Goal: Task Accomplishment & Management: Manage account settings

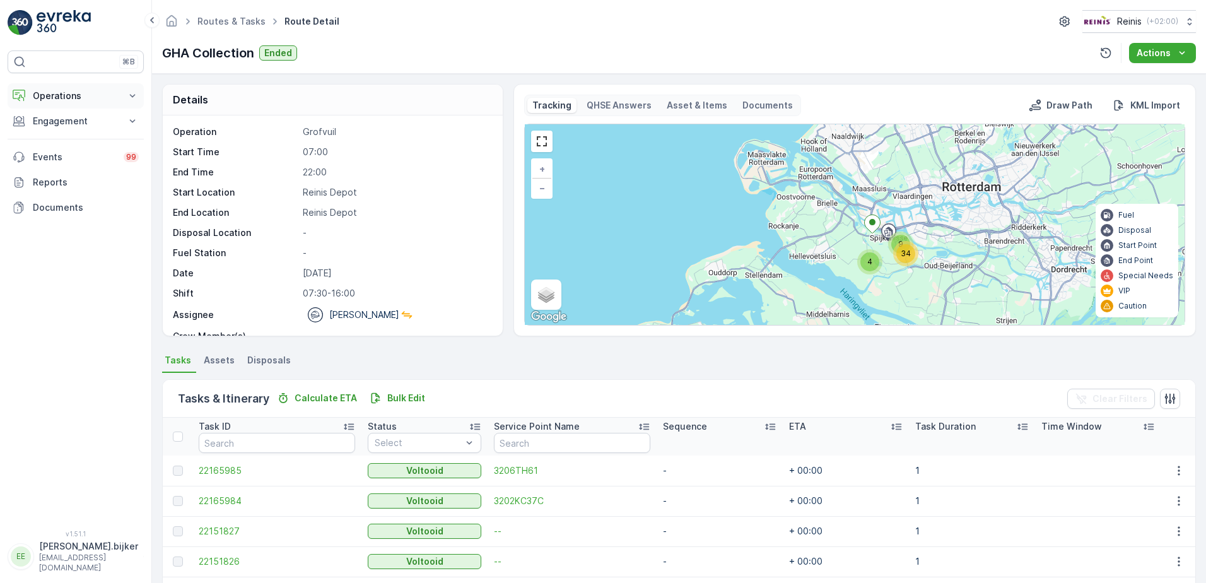
click at [52, 98] on p "Operations" at bounding box center [76, 96] width 86 height 13
click at [61, 134] on p "Planning" at bounding box center [49, 135] width 35 height 13
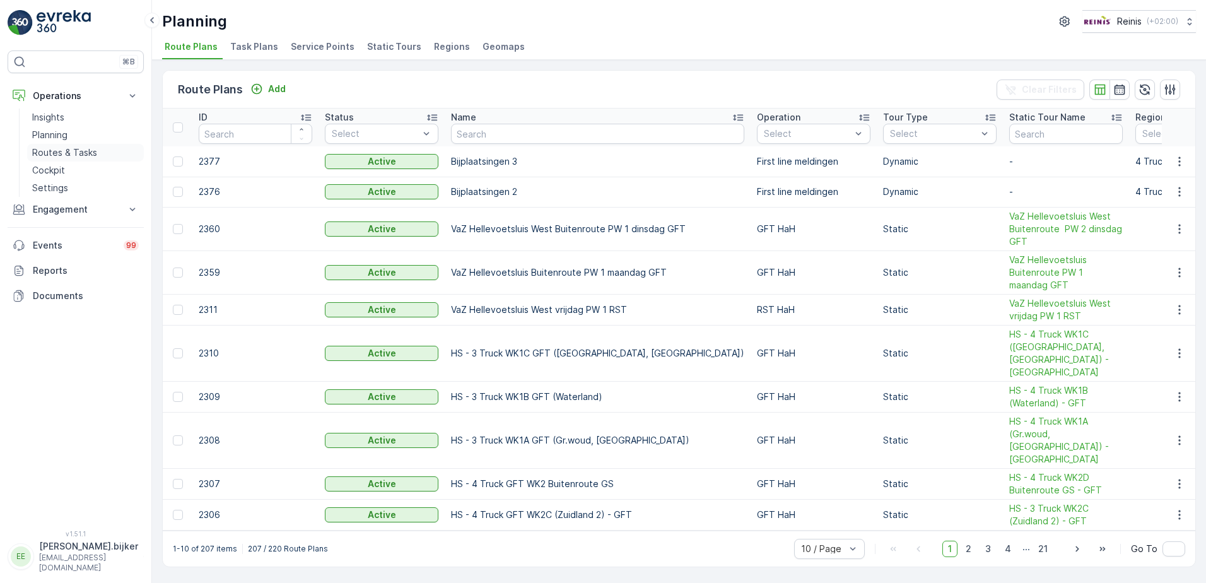
click at [76, 153] on p "Routes & Tasks" at bounding box center [64, 152] width 65 height 13
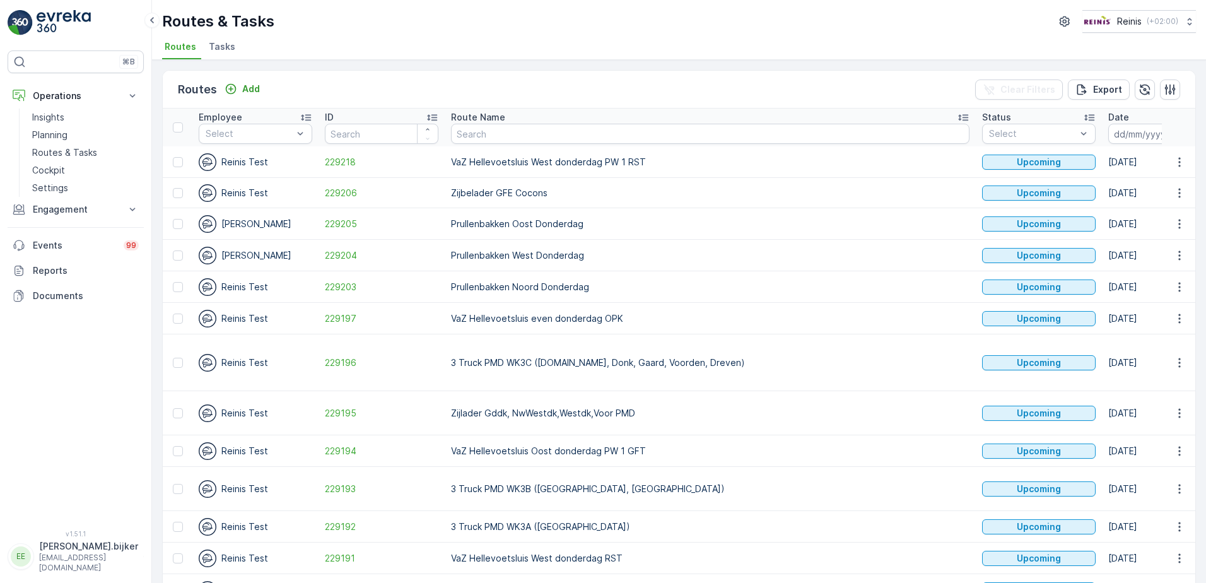
click at [1177, 128] on icon "button" at bounding box center [1183, 133] width 13 height 13
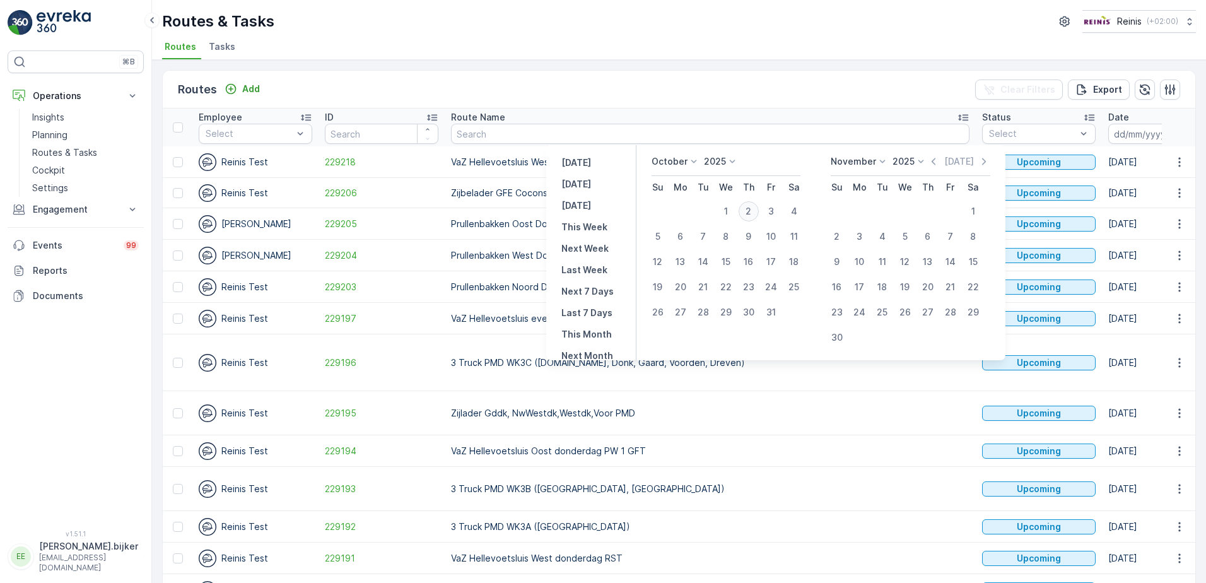
click at [753, 211] on div "2" at bounding box center [749, 211] width 20 height 20
type input "[DATE]"
click at [753, 211] on div "2" at bounding box center [749, 211] width 20 height 20
type input "[DATE]"
click at [753, 211] on div "2" at bounding box center [749, 211] width 20 height 20
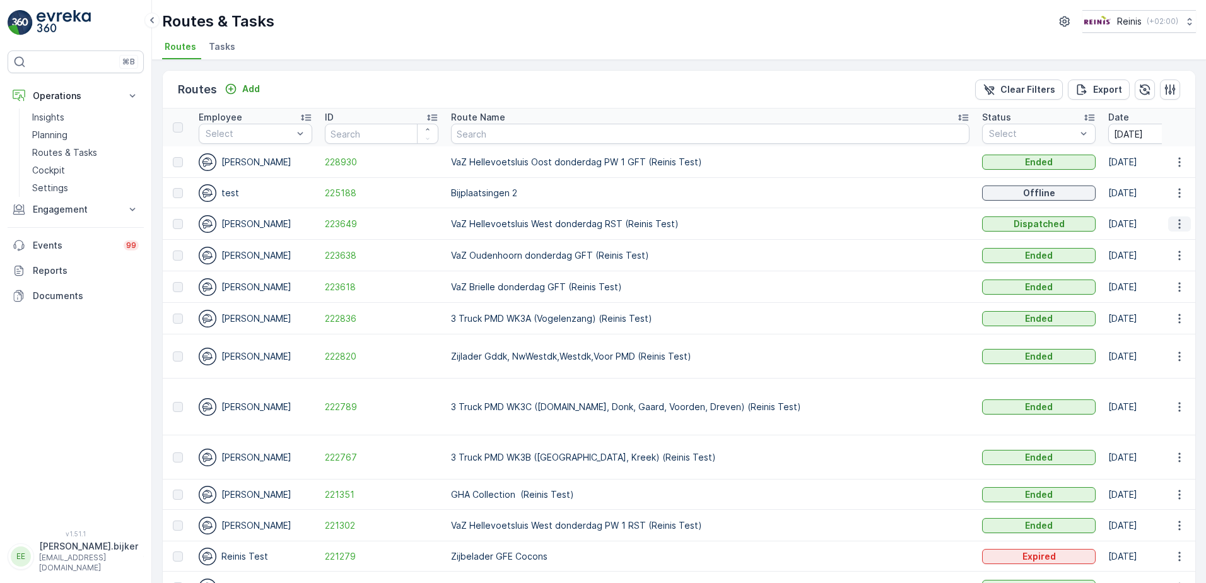
click at [1177, 226] on icon "button" at bounding box center [1180, 224] width 13 height 13
click at [1167, 238] on span "See More Details" at bounding box center [1150, 243] width 73 height 13
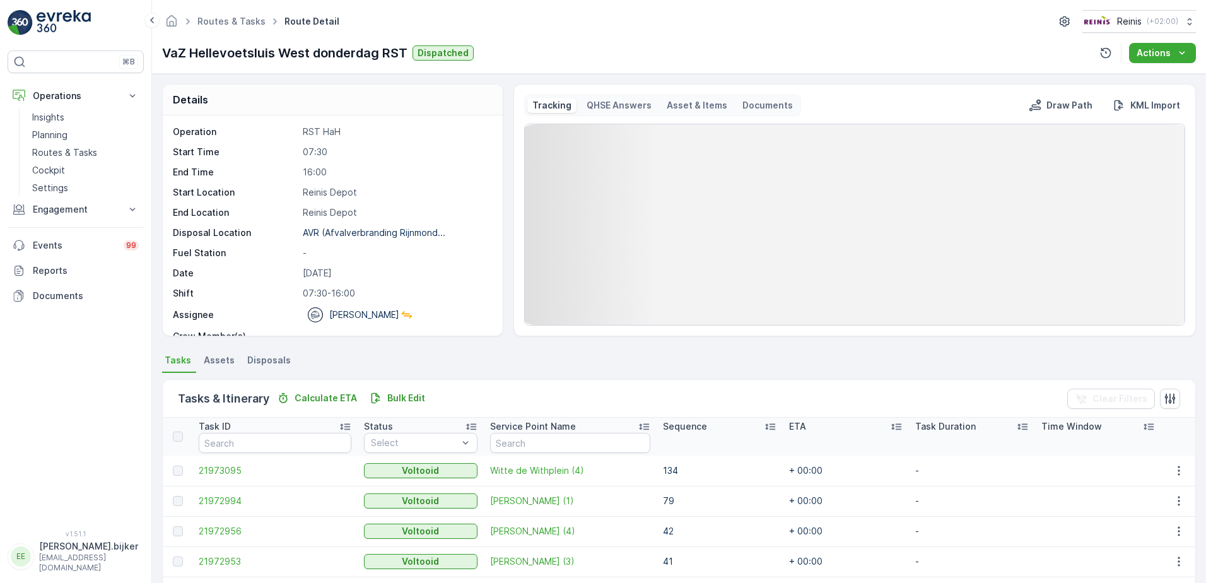
click at [552, 105] on p "Tracking" at bounding box center [552, 105] width 39 height 13
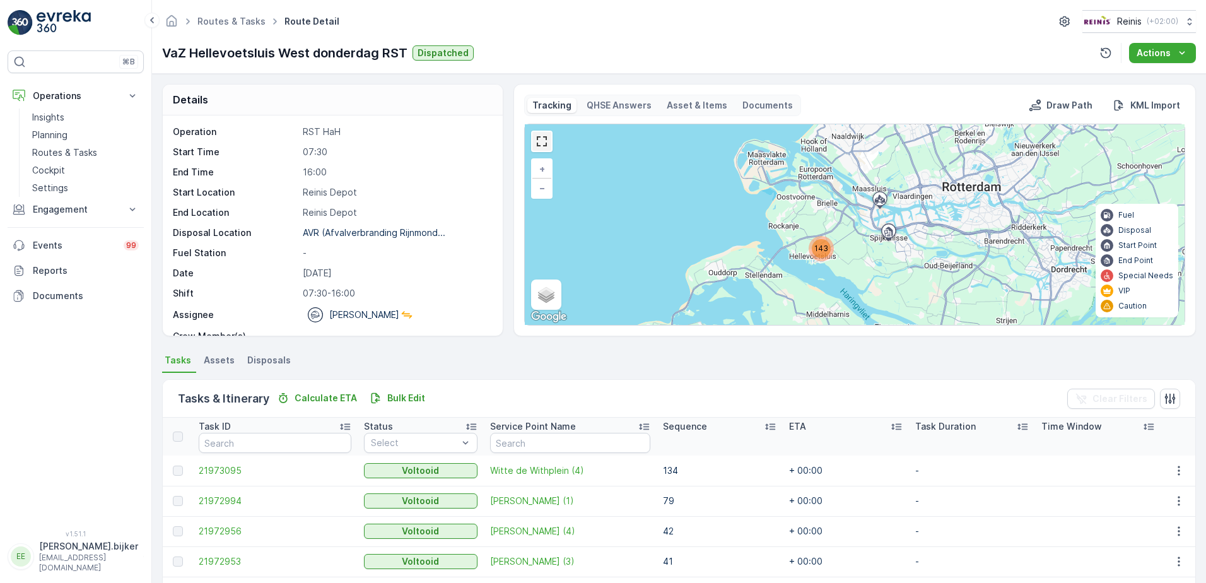
click at [546, 145] on link at bounding box center [542, 141] width 19 height 19
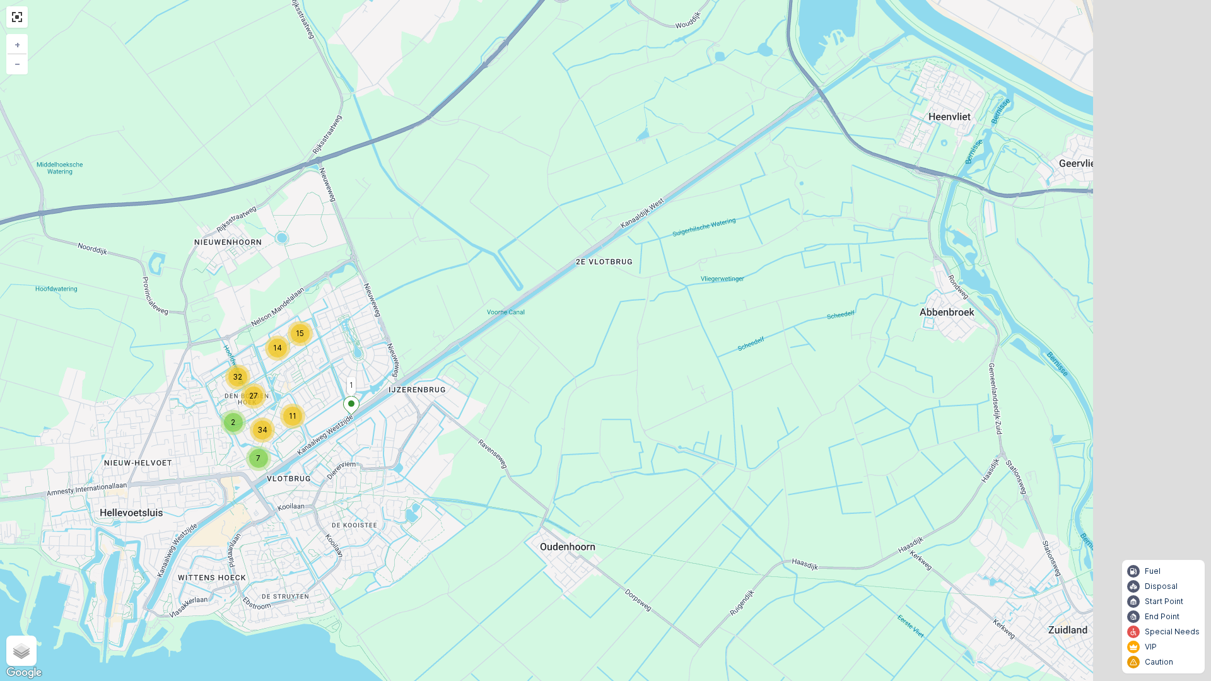
drag, startPoint x: 780, startPoint y: 397, endPoint x: 567, endPoint y: 379, distance: 214.7
click at [564, 379] on div "14 15 32 2 11 7 27 34 1 + − Satellite Roadmap Terrain Hybrid Leaflet Keyboard s…" at bounding box center [605, 340] width 1211 height 681
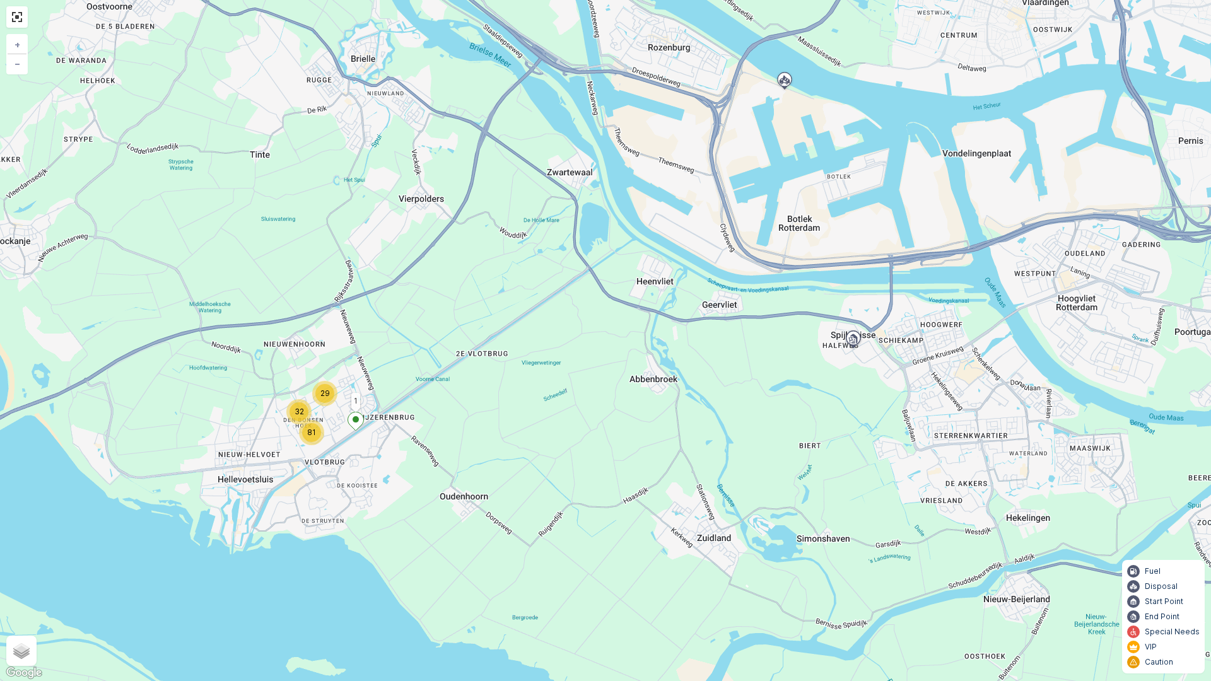
drag, startPoint x: 996, startPoint y: 366, endPoint x: 857, endPoint y: 404, distance: 144.6
click at [857, 404] on div "29 32 81 1 + − Satellite Roadmap Terrain Hybrid Leaflet Keyboard shortcuts Map …" at bounding box center [605, 340] width 1211 height 681
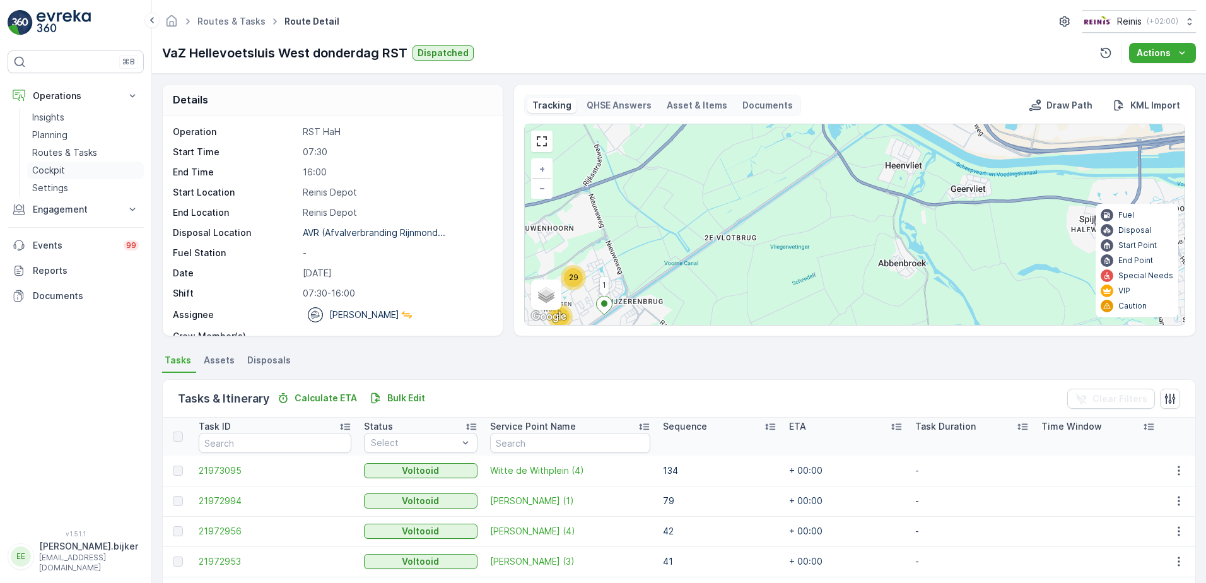
click at [52, 168] on p "Cockpit" at bounding box center [48, 170] width 33 height 13
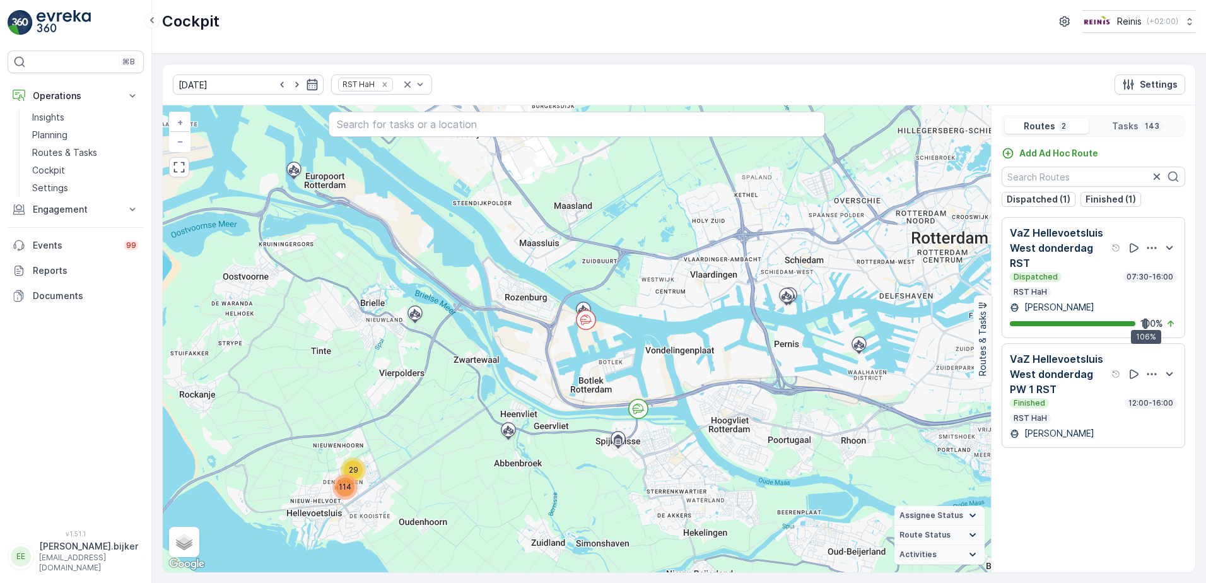
click at [1072, 282] on div "Dispatched 07:30-16:00 RST HaH" at bounding box center [1093, 284] width 167 height 25
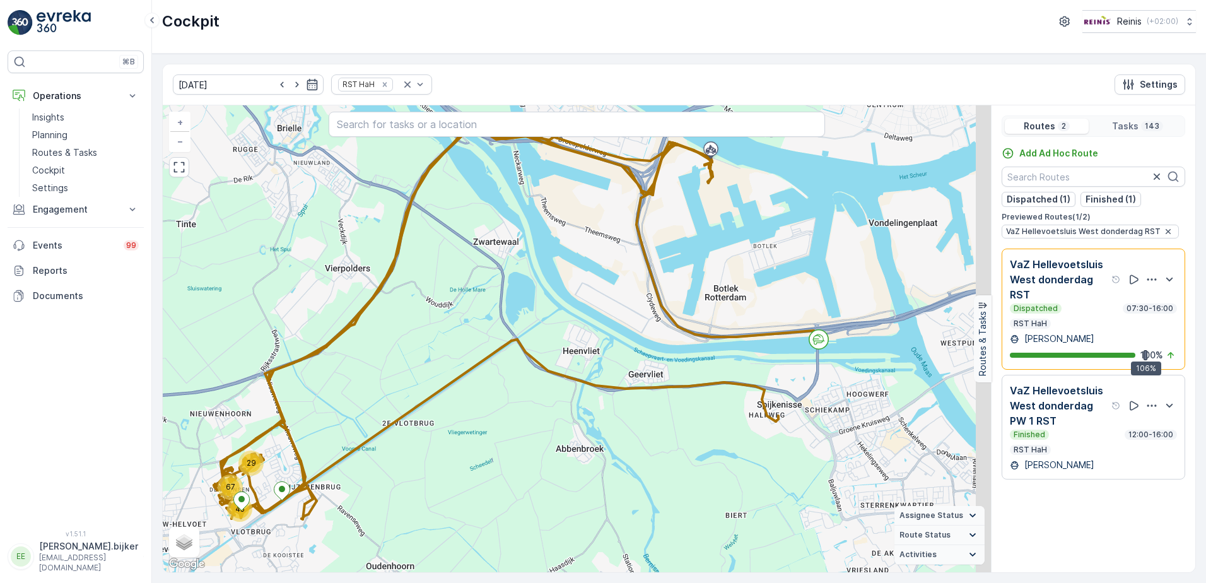
drag, startPoint x: 894, startPoint y: 449, endPoint x: 779, endPoint y: 450, distance: 115.5
click at [779, 450] on div "29 45 67 + − Satellite Roadmap Terrain Hybrid Leaflet Keyboard shortcuts Map Da…" at bounding box center [577, 338] width 828 height 467
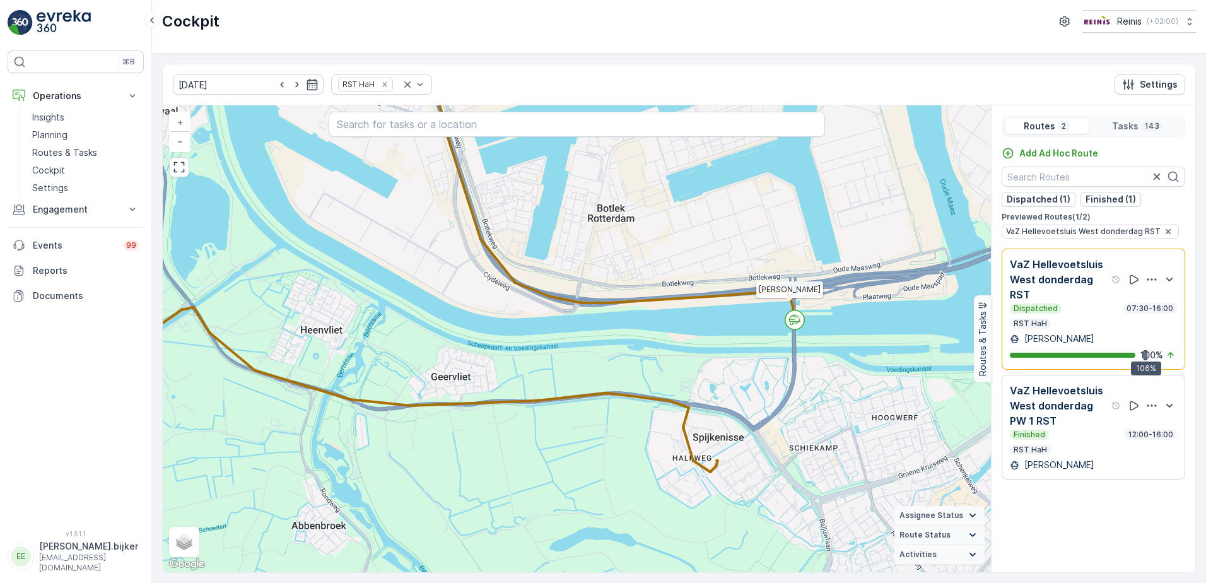
click at [796, 321] on icon at bounding box center [794, 320] width 11 height 2
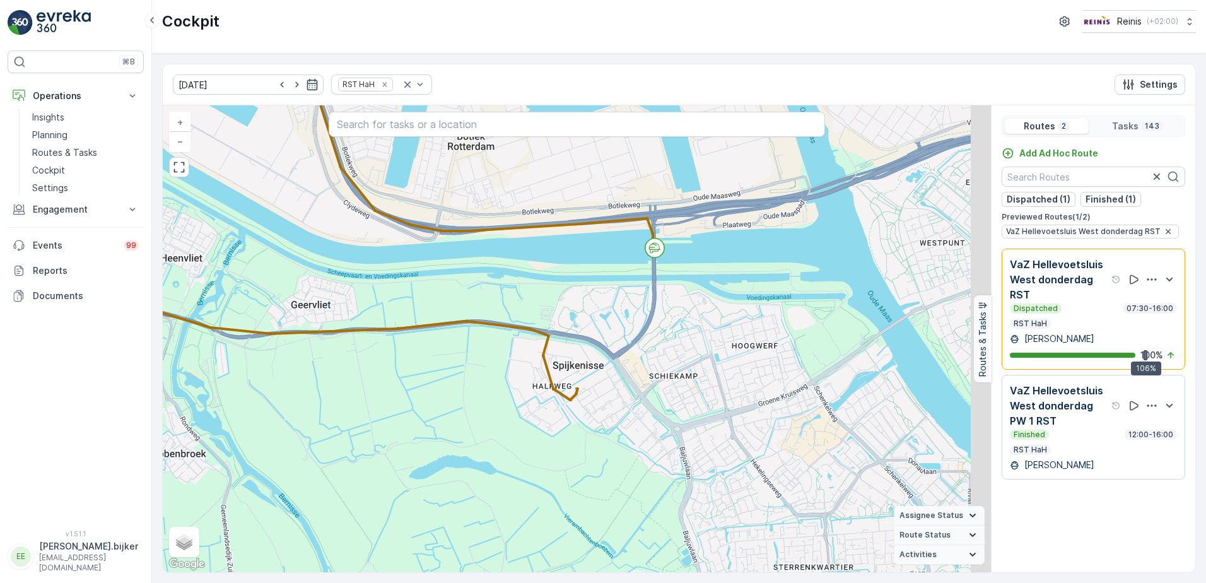
drag, startPoint x: 861, startPoint y: 428, endPoint x: 717, endPoint y: 355, distance: 160.8
click at [717, 355] on div "5 24 11 10 24 20 11 19 17 + − Satellite Roadmap Terrain Hybrid Leaflet Keyboard…" at bounding box center [577, 338] width 828 height 467
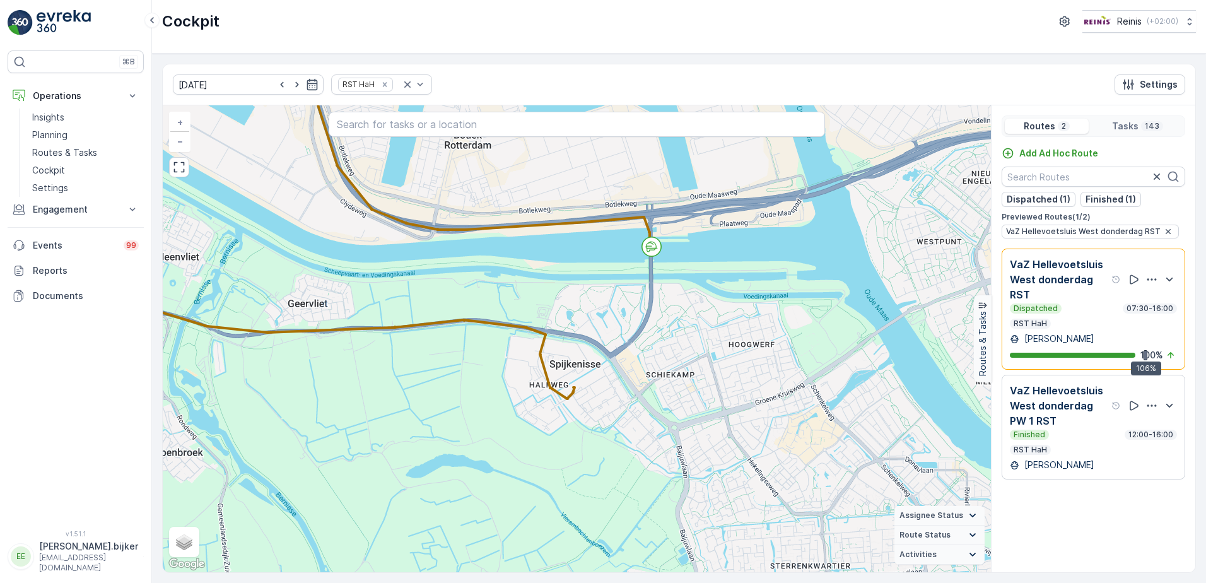
click at [867, 370] on div "5 24 11 10 24 20 11 19 17 + − Satellite Roadmap Terrain Hybrid Leaflet Keyboard…" at bounding box center [577, 338] width 828 height 467
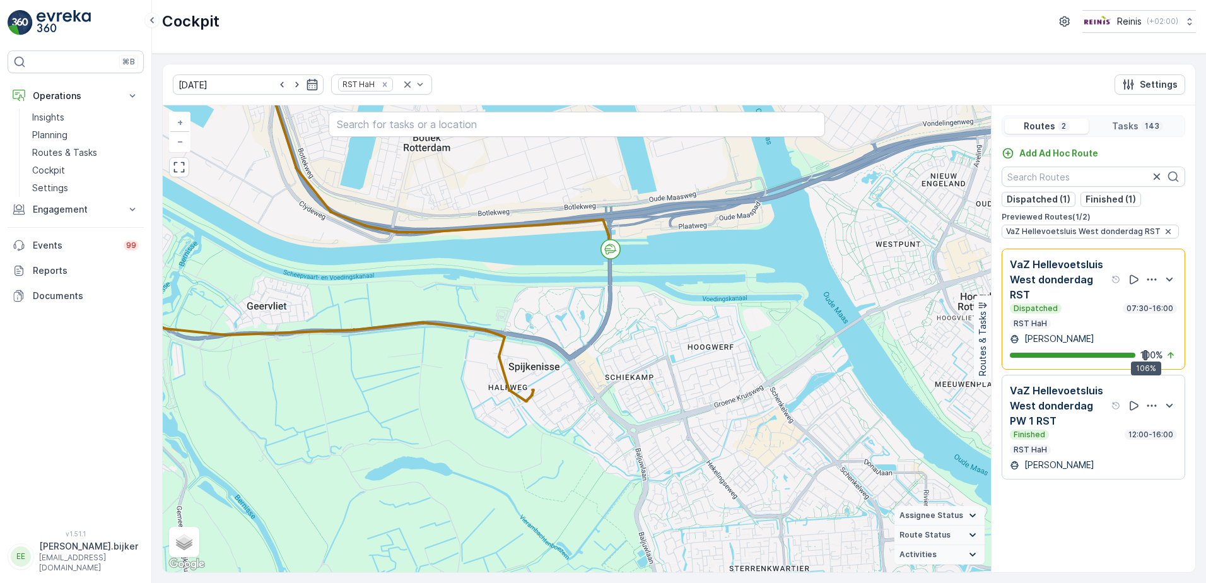
drag, startPoint x: 866, startPoint y: 391, endPoint x: 821, endPoint y: 394, distance: 44.9
click at [821, 394] on div "5 24 11 10 24 20 11 19 17 + − Satellite Roadmap Terrain Hybrid Leaflet Keyboard…" at bounding box center [577, 338] width 828 height 467
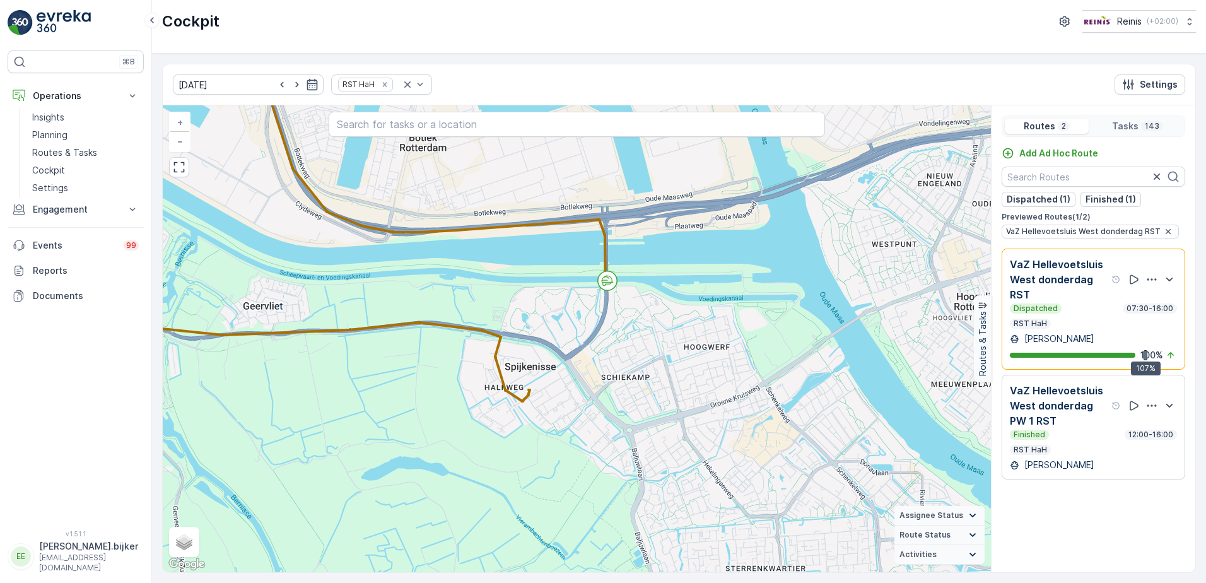
click at [668, 399] on div "11 17 19 24 23 6 11 12 18 + − Satellite Roadmap Terrain Hybrid Leaflet Keyboard…" at bounding box center [577, 338] width 828 height 467
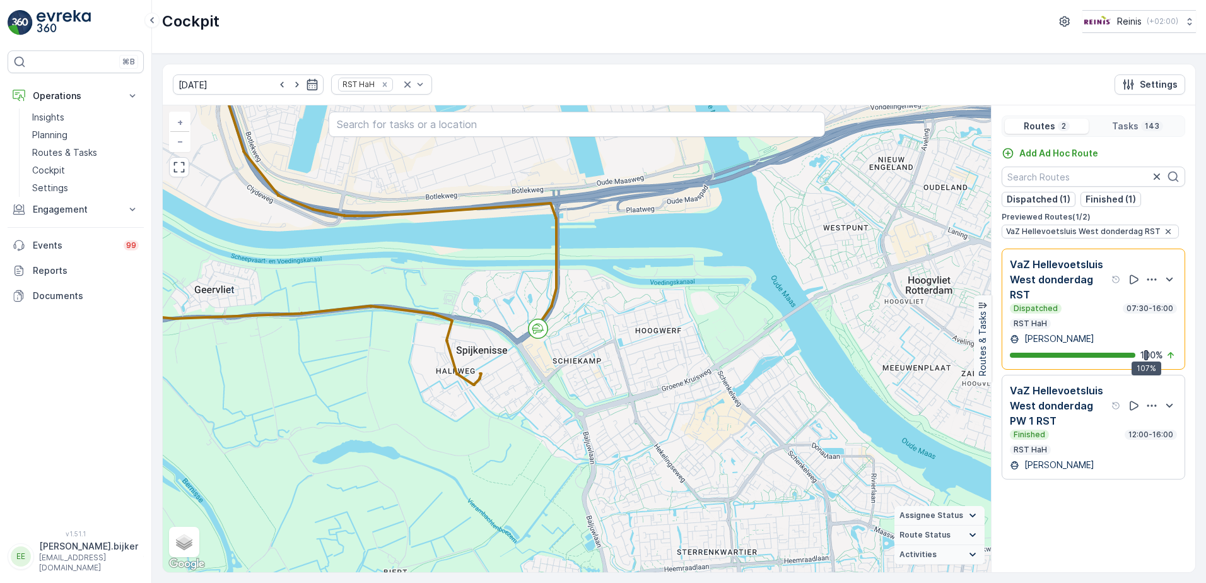
click at [727, 401] on div "11 17 19 24 23 6 11 12 18 + − Satellite Roadmap Terrain Hybrid Leaflet Keyboard…" at bounding box center [577, 338] width 828 height 467
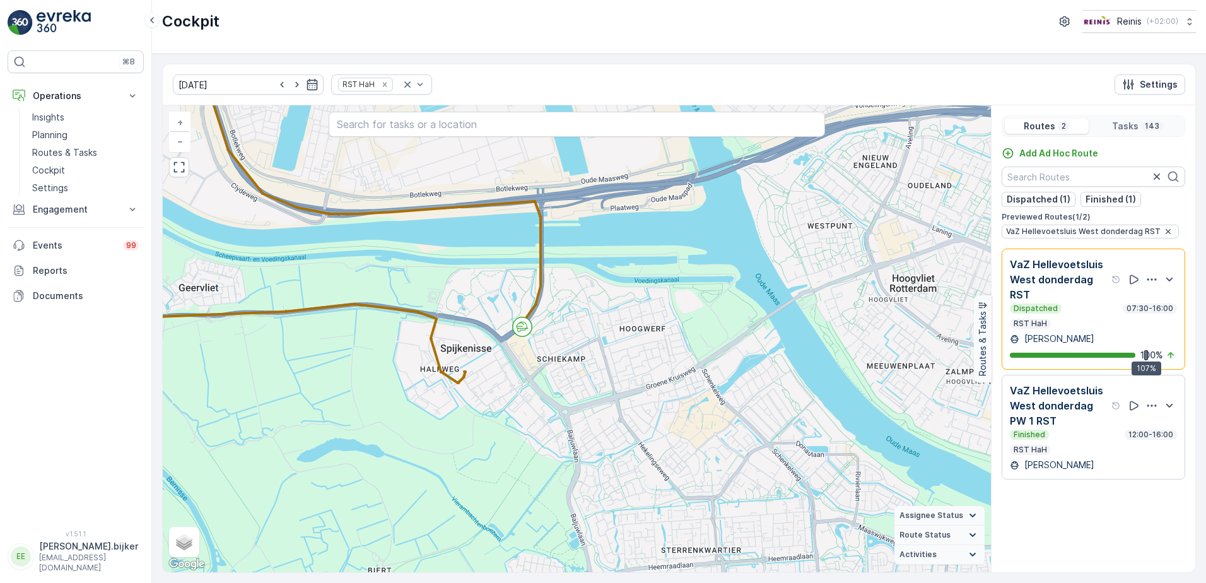
drag, startPoint x: 775, startPoint y: 431, endPoint x: 767, endPoint y: 425, distance: 10.3
click at [768, 426] on div "11 17 19 24 23 6 11 12 18 + − Satellite Roadmap Terrain Hybrid Leaflet Keyboard…" at bounding box center [577, 338] width 828 height 467
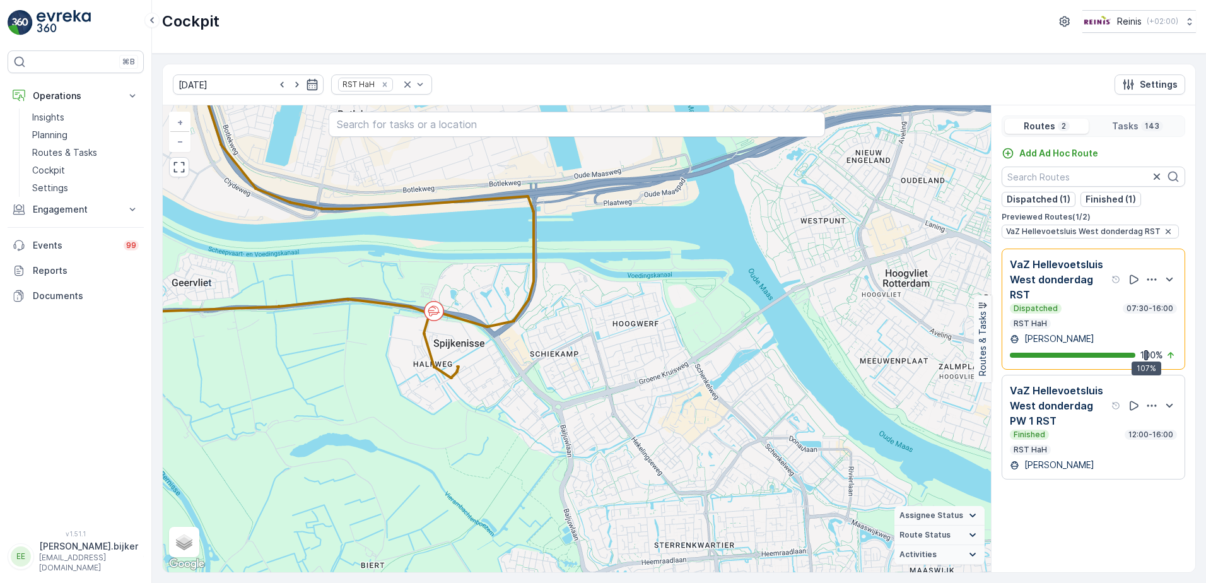
drag, startPoint x: 551, startPoint y: 351, endPoint x: 561, endPoint y: 349, distance: 9.7
click at [560, 350] on div "11 17 19 24 23 6 11 12 18 + − Satellite Roadmap Terrain Hybrid Leaflet Keyboard…" at bounding box center [577, 338] width 828 height 467
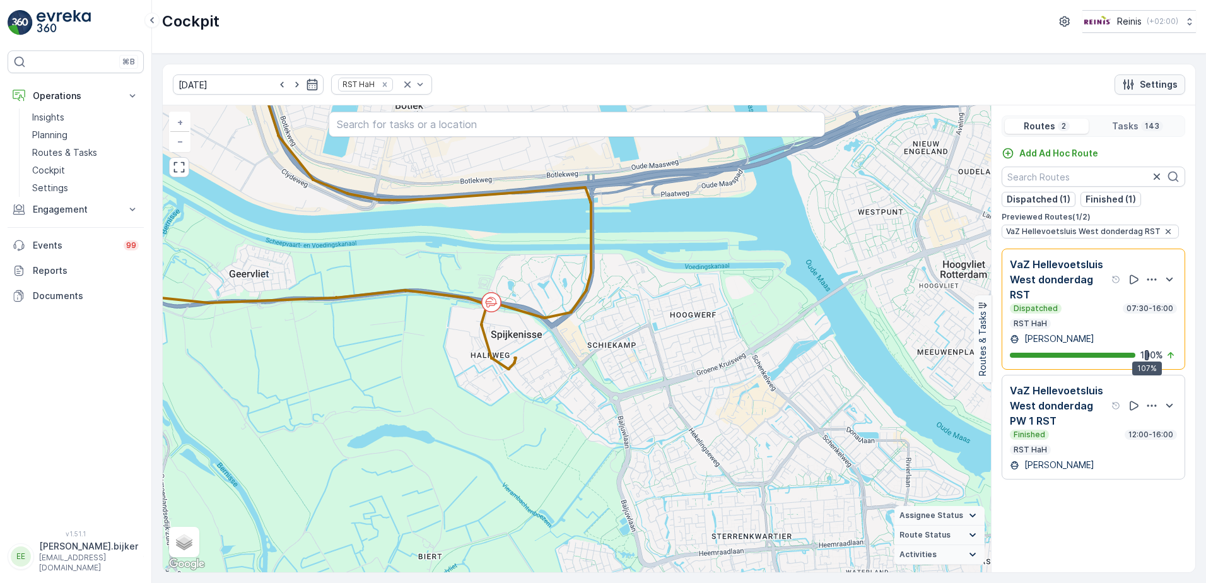
click at [1180, 83] on button "Settings" at bounding box center [1150, 84] width 71 height 20
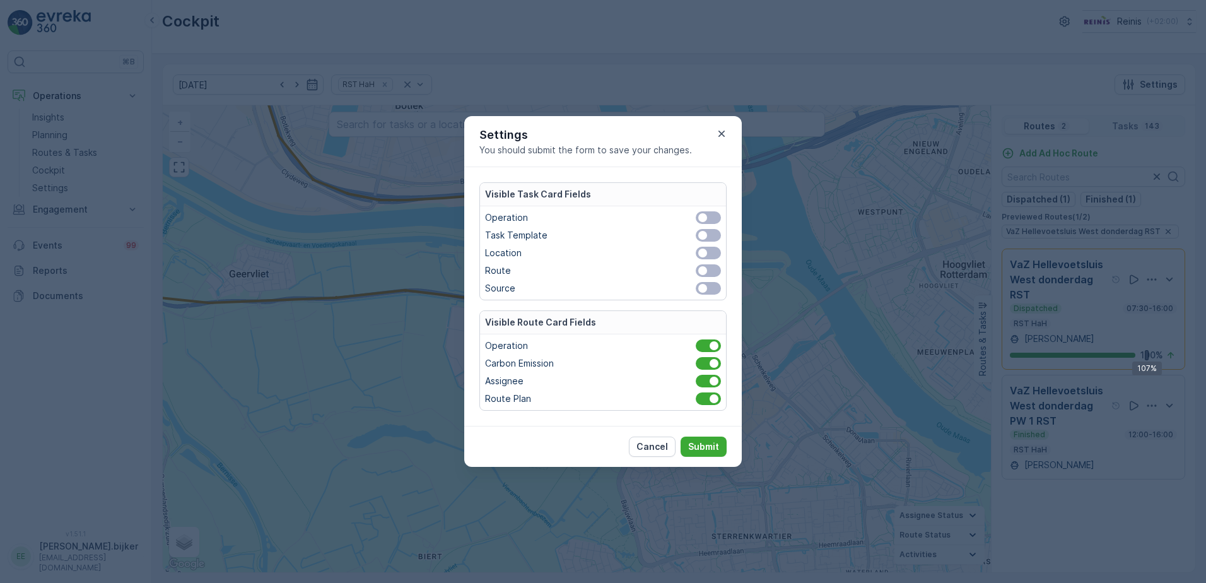
click at [706, 381] on span at bounding box center [708, 381] width 25 height 13
click at [688, 381] on input "checkbox" at bounding box center [688, 381] width 0 height 0
click at [712, 399] on div at bounding box center [714, 398] width 9 height 9
click at [688, 399] on input "checkbox" at bounding box center [688, 399] width 0 height 0
click at [710, 445] on p "Submit" at bounding box center [703, 446] width 31 height 13
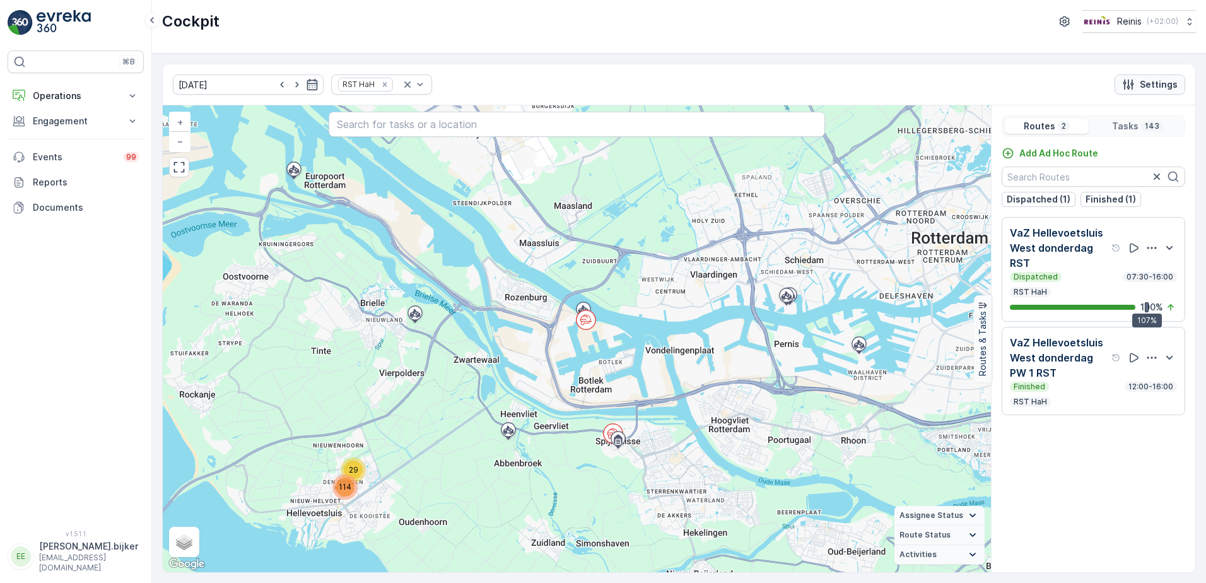
click at [1165, 82] on p "Settings" at bounding box center [1159, 84] width 38 height 13
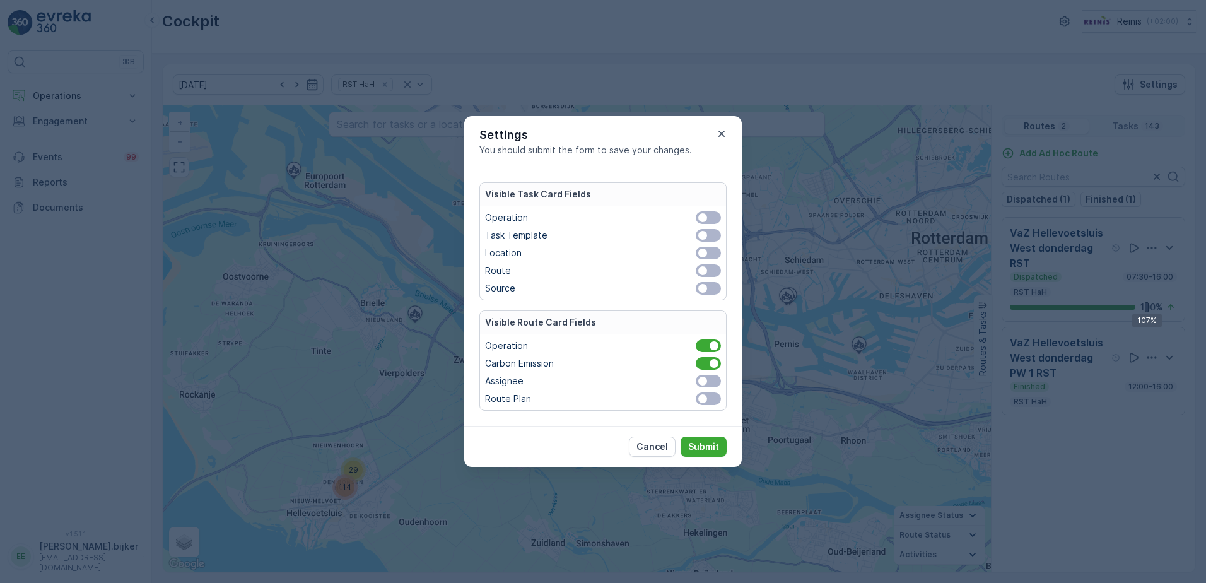
click at [703, 383] on div at bounding box center [702, 381] width 9 height 9
click at [688, 381] on input "checkbox" at bounding box center [688, 381] width 0 height 0
click at [704, 402] on div at bounding box center [702, 398] width 9 height 9
click at [688, 399] on input "checkbox" at bounding box center [688, 399] width 0 height 0
click at [710, 268] on span at bounding box center [708, 270] width 25 height 13
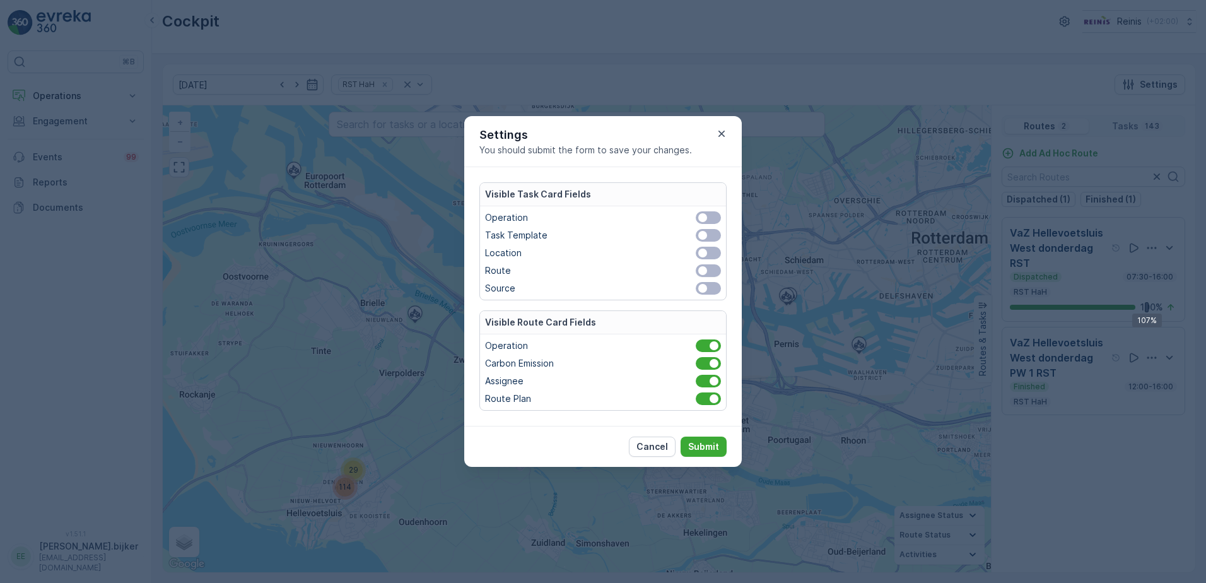
click at [688, 271] on input "checkbox" at bounding box center [688, 271] width 0 height 0
click at [709, 286] on span at bounding box center [708, 288] width 25 height 13
click at [688, 288] on input "checkbox" at bounding box center [688, 288] width 0 height 0
click at [697, 445] on p "Submit" at bounding box center [703, 446] width 31 height 13
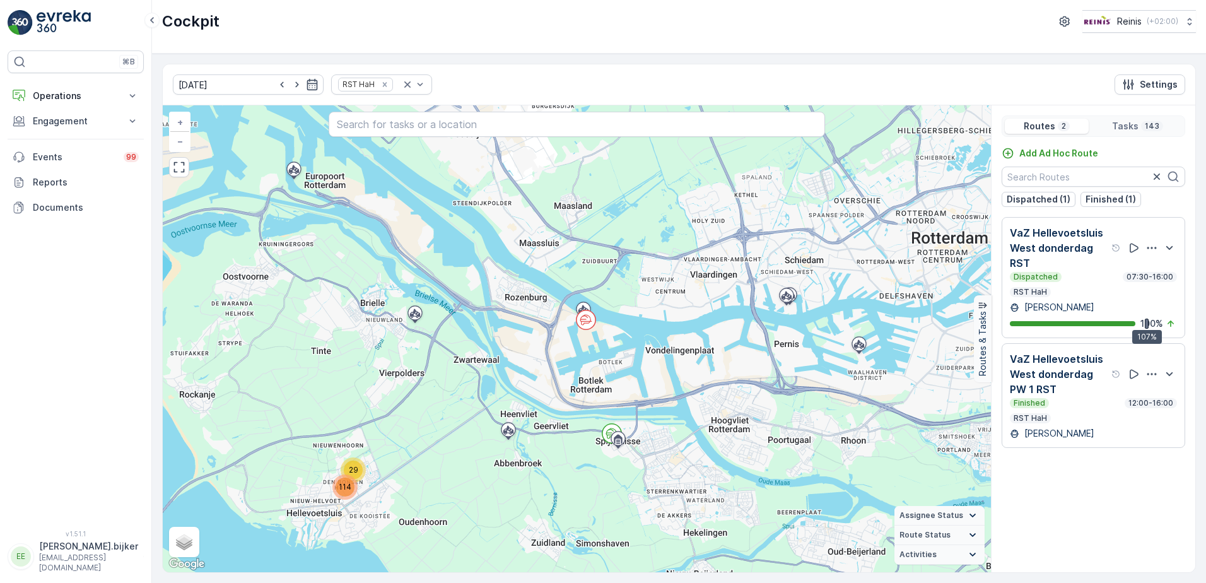
click at [1162, 483] on div "Add Ad Hoc Route Dispatched (1) Finished (1) VaZ Hellevoetsluis West donderdag …" at bounding box center [1094, 354] width 204 height 415
click at [1114, 366] on div "VaZ Hellevoetsluis West donderdag PW 1 RST" at bounding box center [1066, 373] width 112 height 45
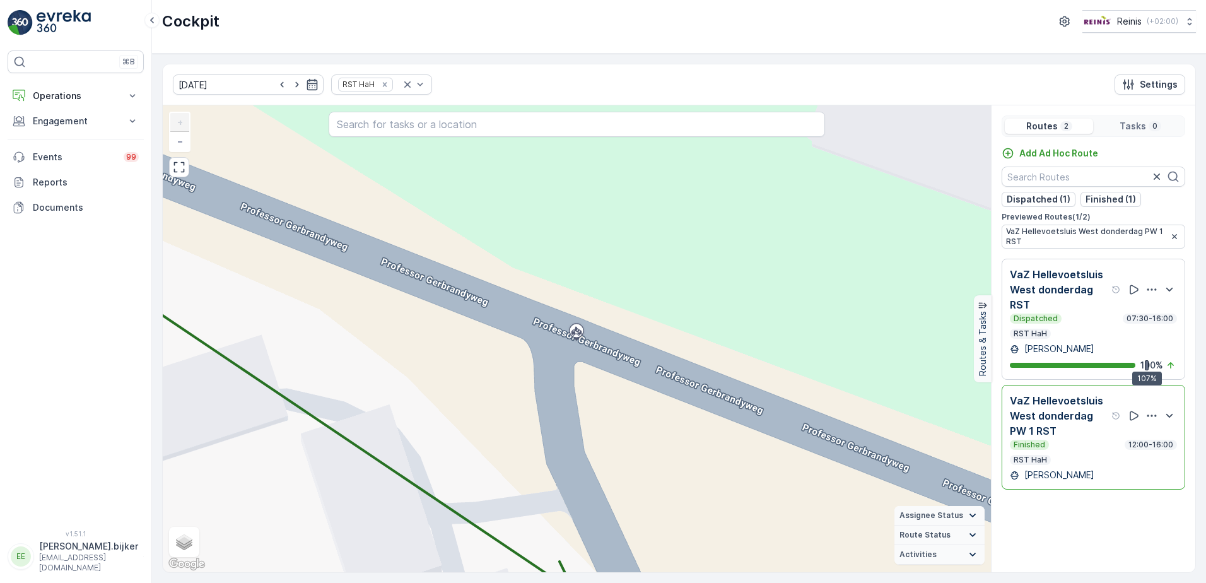
click at [1116, 327] on div "Dispatched 07:30-16:00 RST HaH" at bounding box center [1093, 326] width 167 height 25
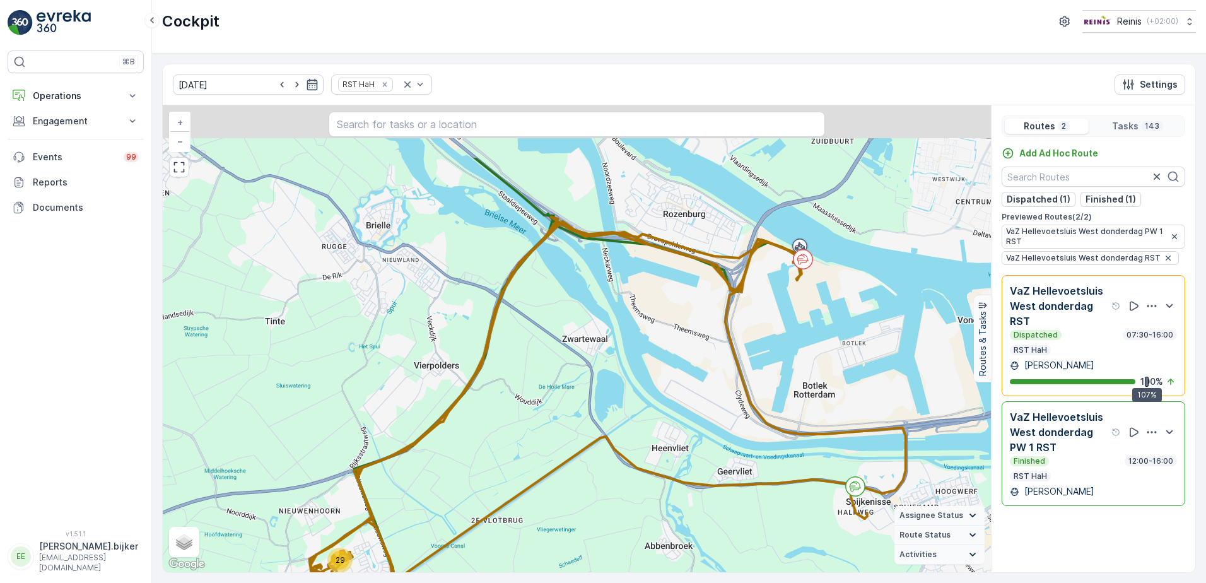
drag, startPoint x: 806, startPoint y: 250, endPoint x: 780, endPoint y: 349, distance: 102.2
click at [780, 349] on div "15 29 29 69 + − Satellite Roadmap Terrain Hybrid Leaflet Keyboard shortcuts Map…" at bounding box center [577, 338] width 828 height 467
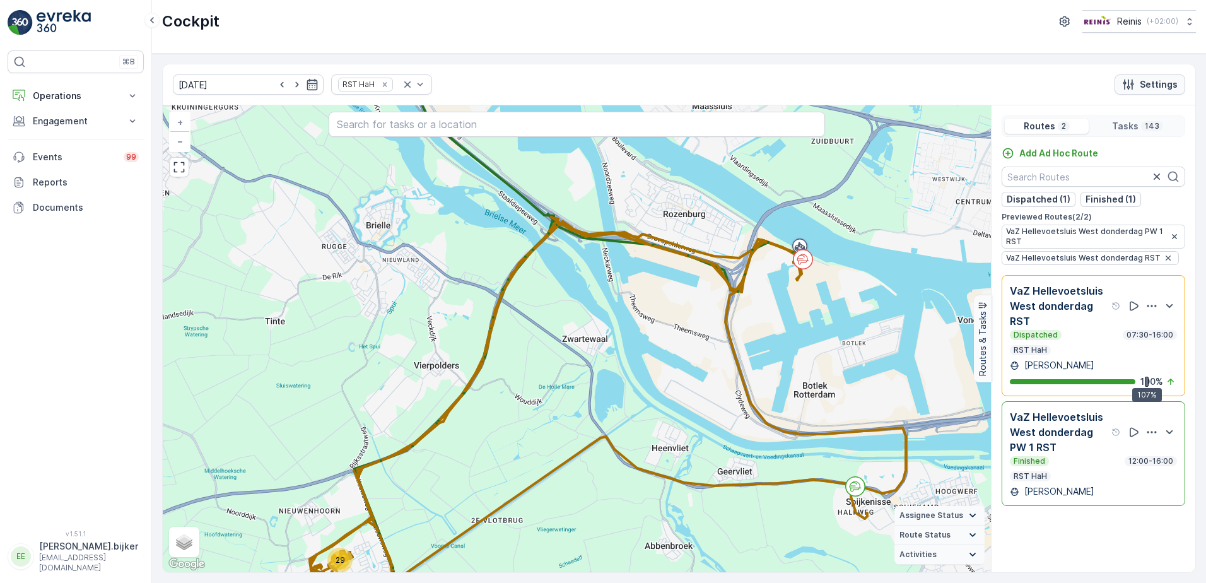
click at [1162, 91] on button "Settings" at bounding box center [1150, 84] width 71 height 20
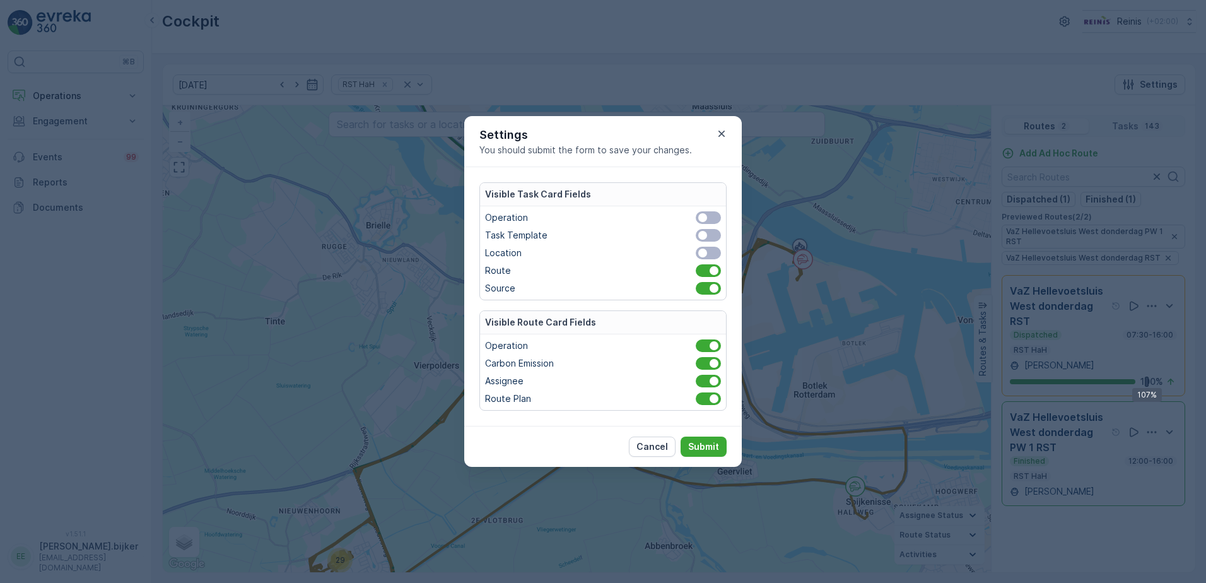
click at [715, 253] on span at bounding box center [708, 253] width 25 height 13
click at [688, 253] on input "checkbox" at bounding box center [688, 253] width 0 height 0
click at [717, 233] on span at bounding box center [708, 235] width 25 height 13
click at [688, 235] on input "checkbox" at bounding box center [688, 235] width 0 height 0
click at [710, 223] on span at bounding box center [708, 217] width 25 height 13
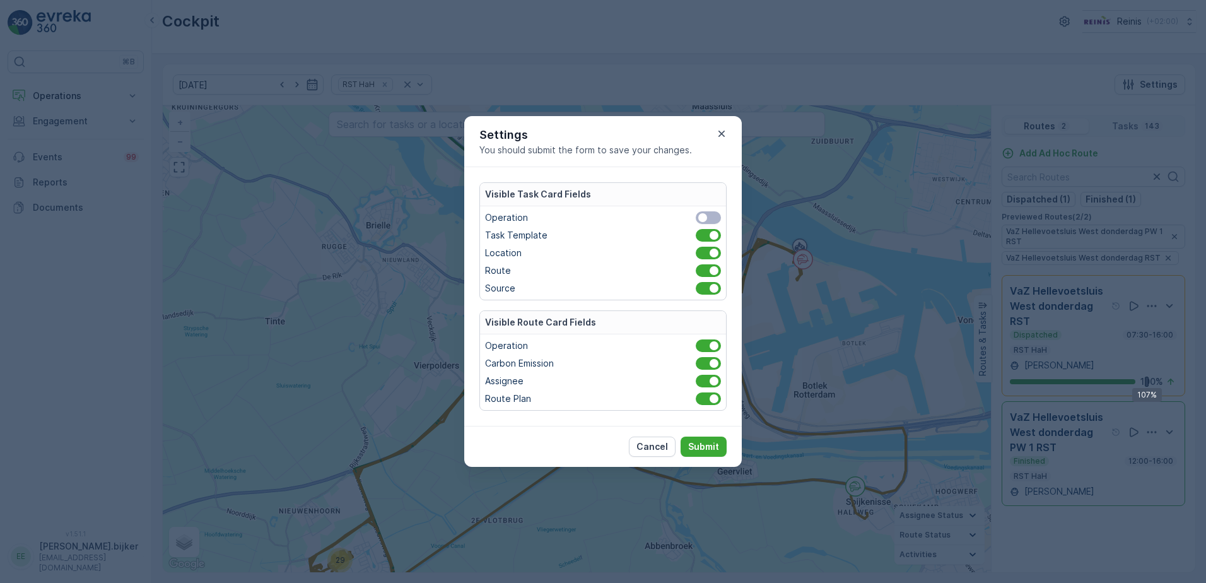
click at [688, 218] on input "checkbox" at bounding box center [688, 218] width 0 height 0
click at [711, 445] on p "Submit" at bounding box center [703, 446] width 31 height 13
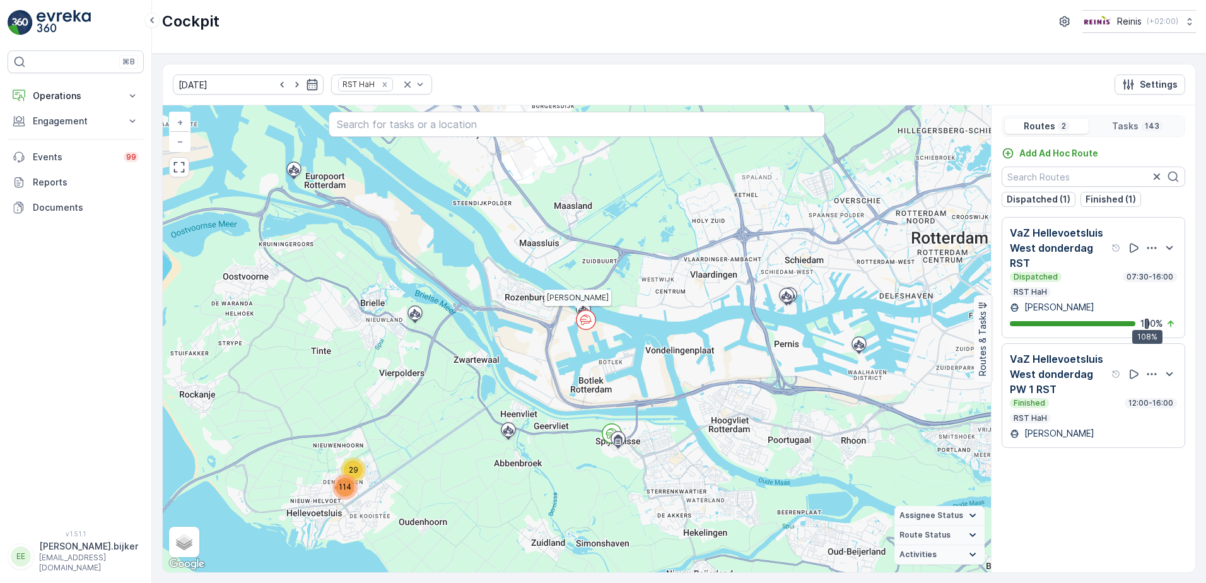
click at [589, 322] on icon at bounding box center [586, 323] width 9 height 4
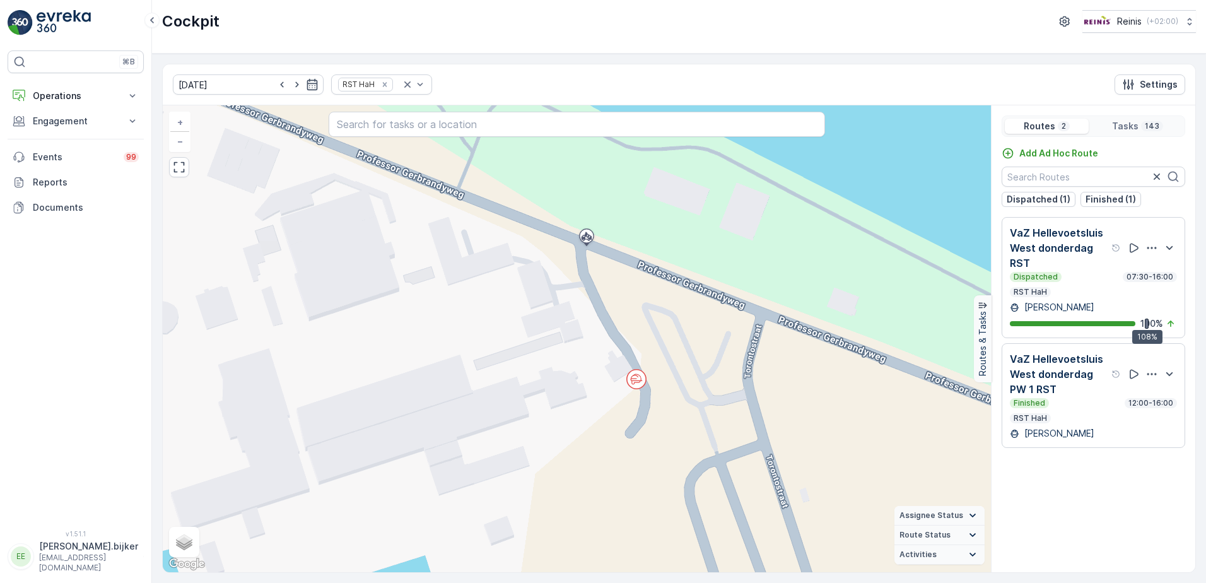
drag, startPoint x: 606, startPoint y: 343, endPoint x: 613, endPoint y: 372, distance: 29.8
click at [613, 372] on div "2 2 2 2 2 + − Satellite Roadmap Terrain Hybrid Leaflet Keyboard shortcuts Map D…" at bounding box center [577, 338] width 828 height 467
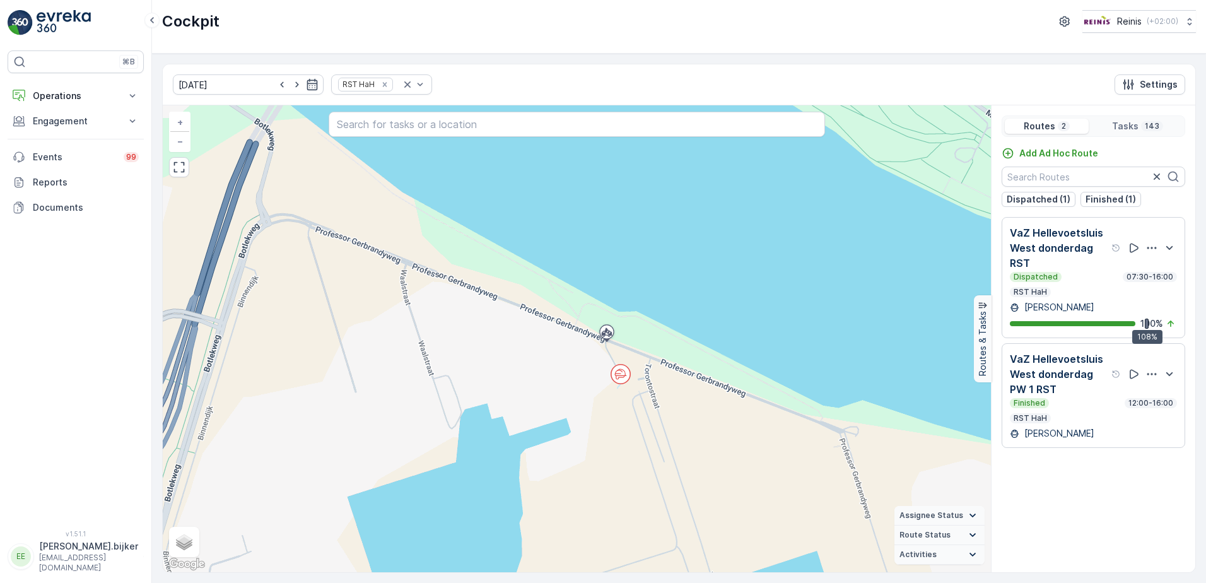
click at [697, 315] on div "4 2 3 2 2 2 4 2 2 3 3 2 5 4 5 2 5 2 4 2 2 2 2 2 2 2 2 4 3 2 2 2 4 2 3 3 5 2 2 2…" at bounding box center [577, 338] width 828 height 467
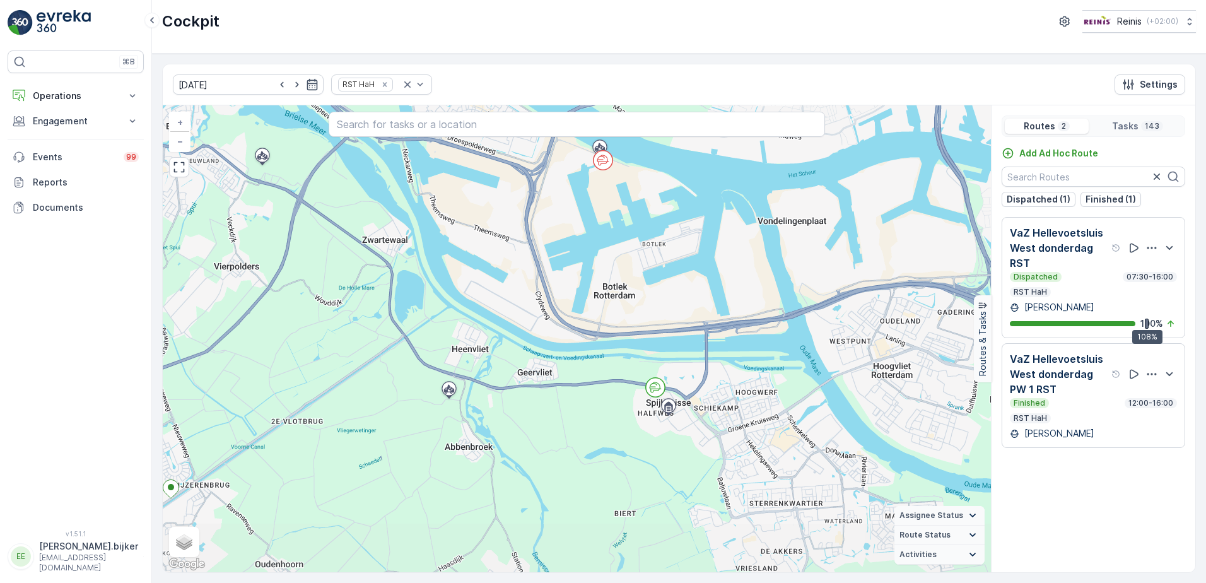
drag, startPoint x: 794, startPoint y: 426, endPoint x: 691, endPoint y: 292, distance: 168.3
click at [691, 292] on div "29 46 67 + − Satellite Roadmap Terrain Hybrid Leaflet Keyboard shortcuts Map Da…" at bounding box center [577, 338] width 828 height 467
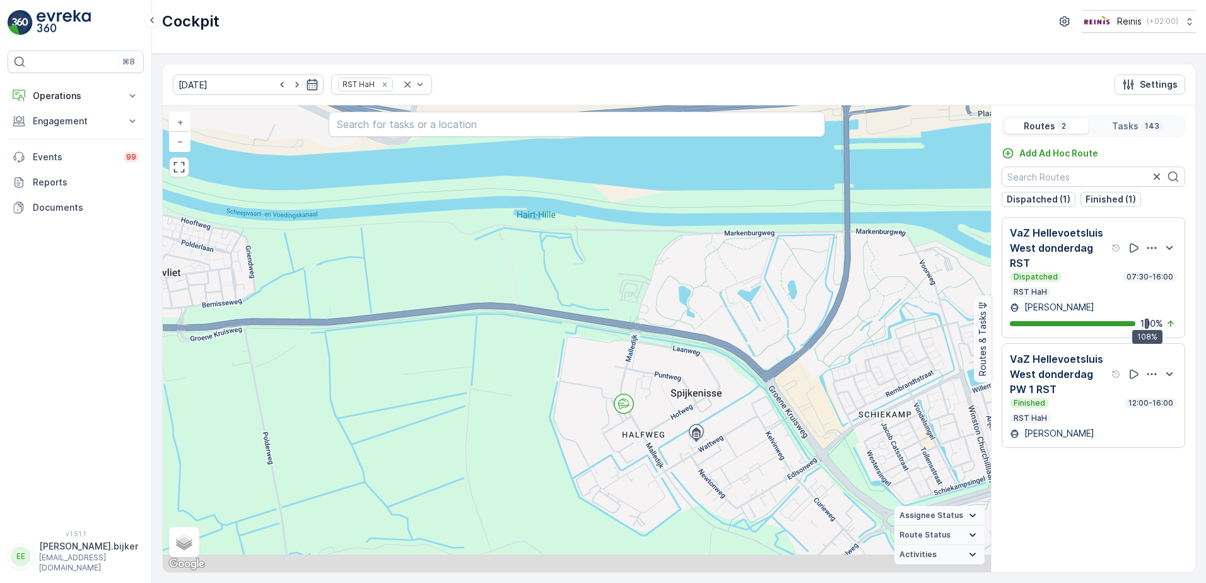
drag, startPoint x: 765, startPoint y: 455, endPoint x: 685, endPoint y: 406, distance: 93.7
click at [686, 423] on icon at bounding box center [696, 434] width 20 height 22
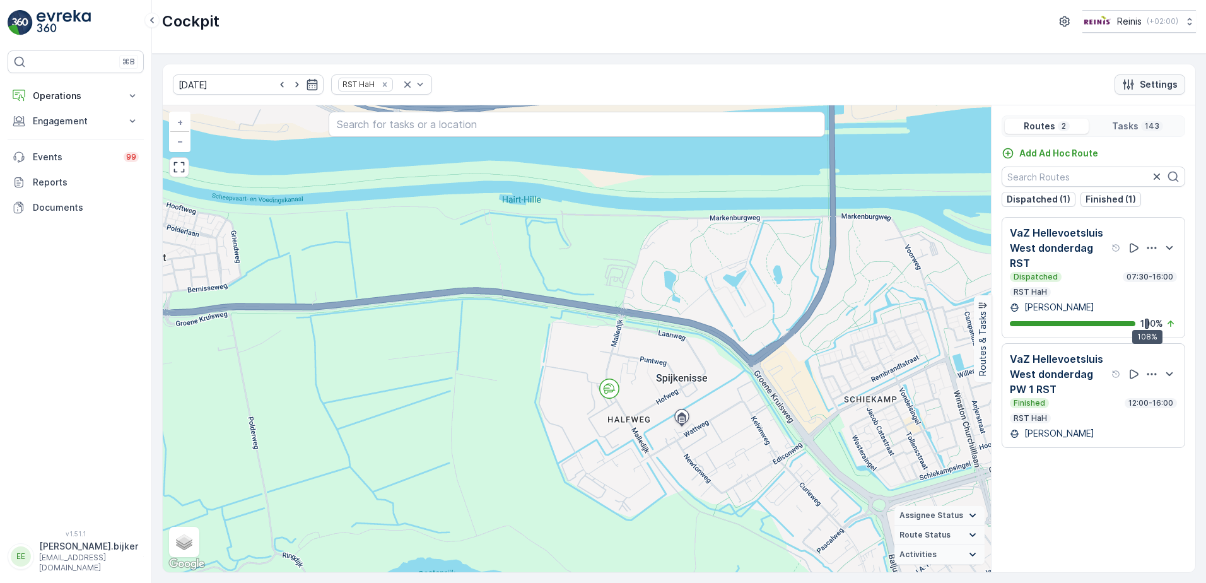
click at [1154, 86] on p "Settings" at bounding box center [1159, 84] width 38 height 13
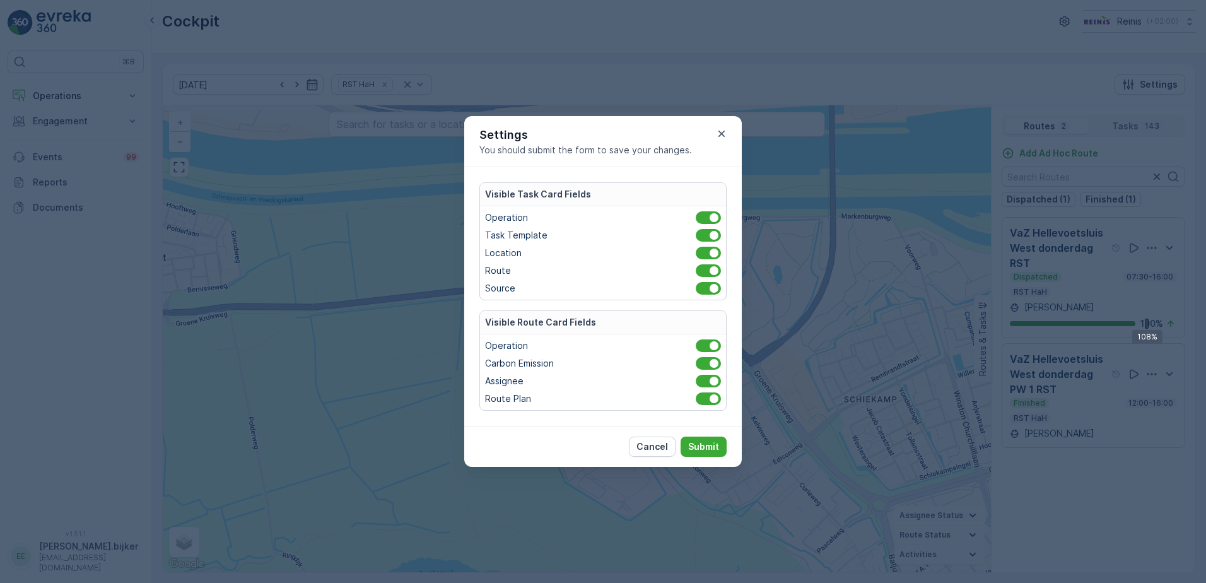
click at [715, 220] on div at bounding box center [714, 217] width 9 height 9
click at [688, 218] on input "checkbox" at bounding box center [688, 218] width 0 height 0
click at [714, 236] on div at bounding box center [714, 235] width 9 height 9
click at [688, 235] on input "checkbox" at bounding box center [688, 235] width 0 height 0
drag, startPoint x: 715, startPoint y: 255, endPoint x: 714, endPoint y: 266, distance: 11.4
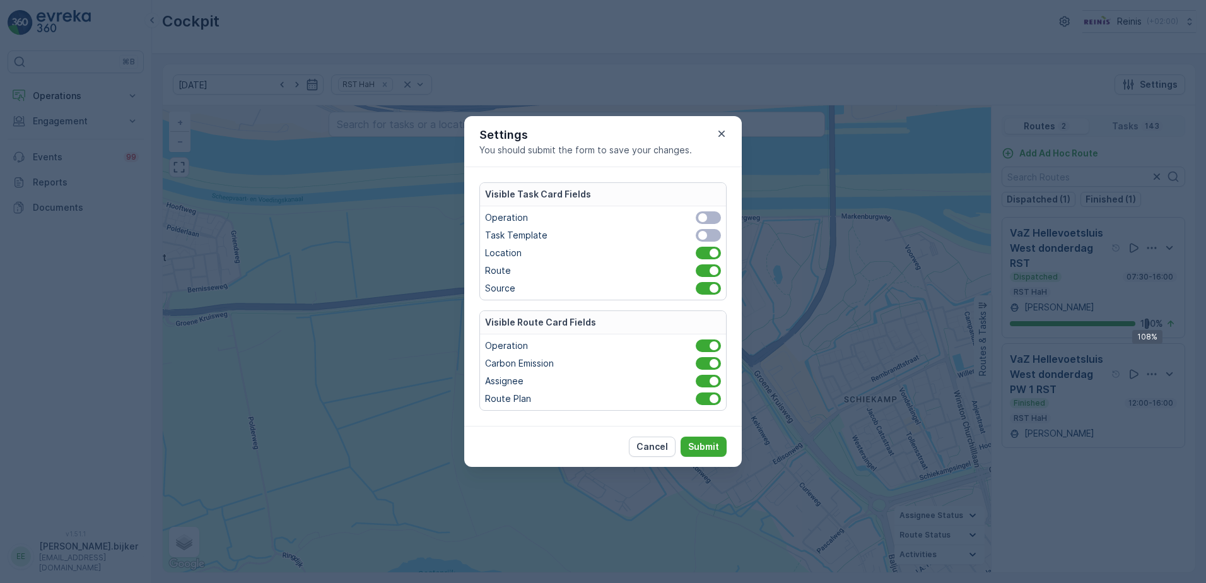
click at [715, 259] on span at bounding box center [708, 253] width 25 height 13
click at [688, 253] on input "checkbox" at bounding box center [688, 253] width 0 height 0
click at [713, 275] on span at bounding box center [708, 270] width 25 height 13
click at [688, 271] on input "checkbox" at bounding box center [688, 271] width 0 height 0
click at [715, 286] on div at bounding box center [714, 288] width 9 height 9
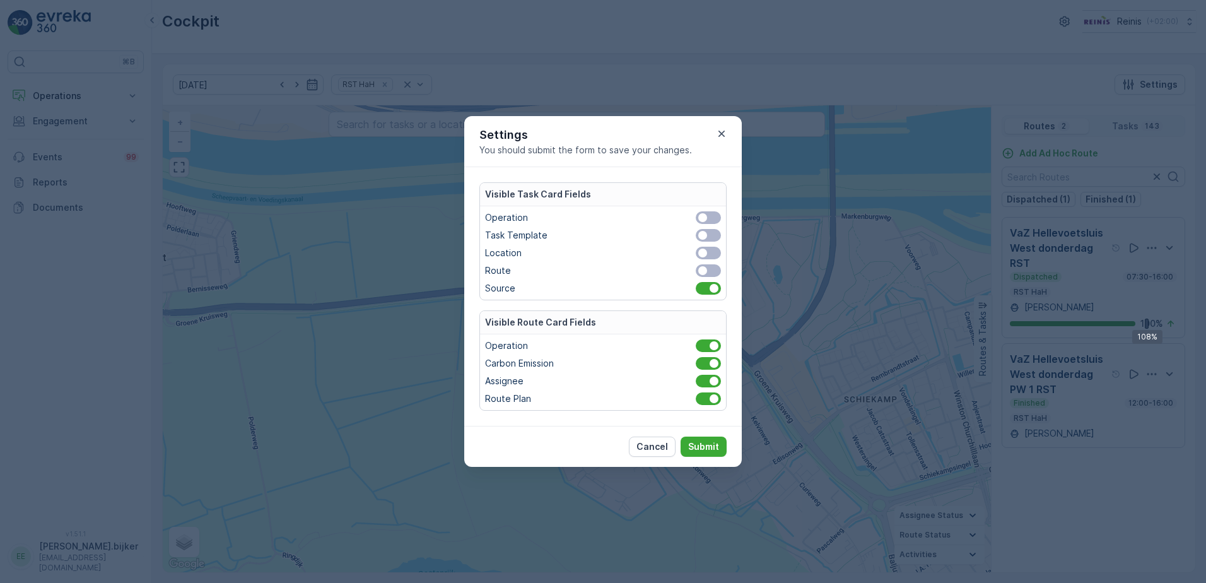
click at [688, 288] on input "checkbox" at bounding box center [688, 288] width 0 height 0
click at [707, 446] on p "Submit" at bounding box center [703, 446] width 31 height 13
